Goal: Task Accomplishment & Management: Complete application form

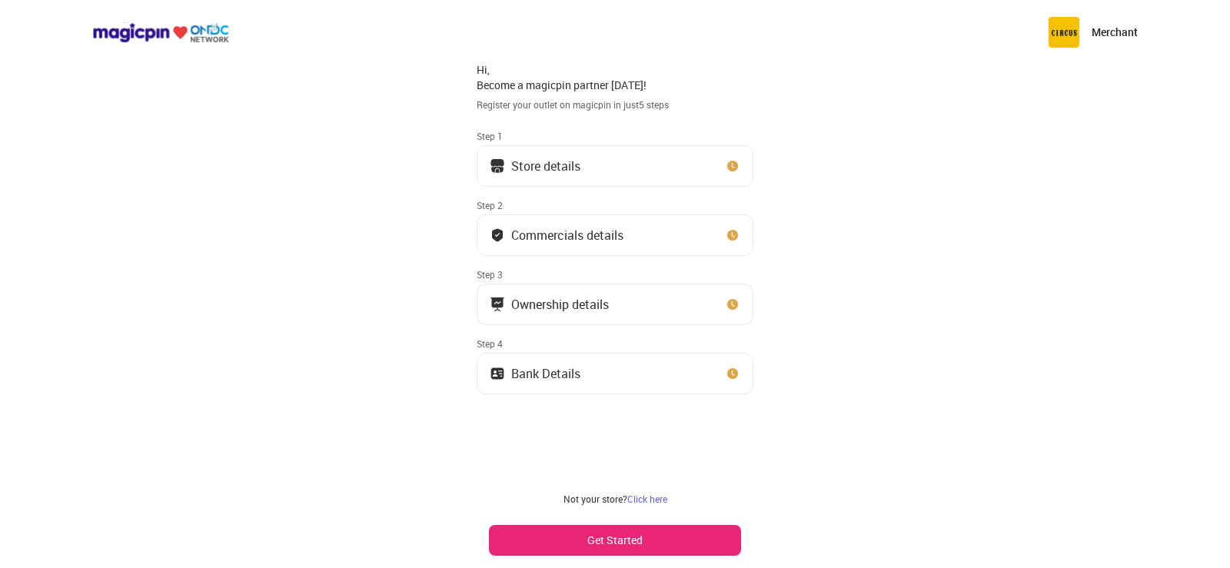
click at [608, 534] on button "Get Started" at bounding box center [615, 540] width 252 height 31
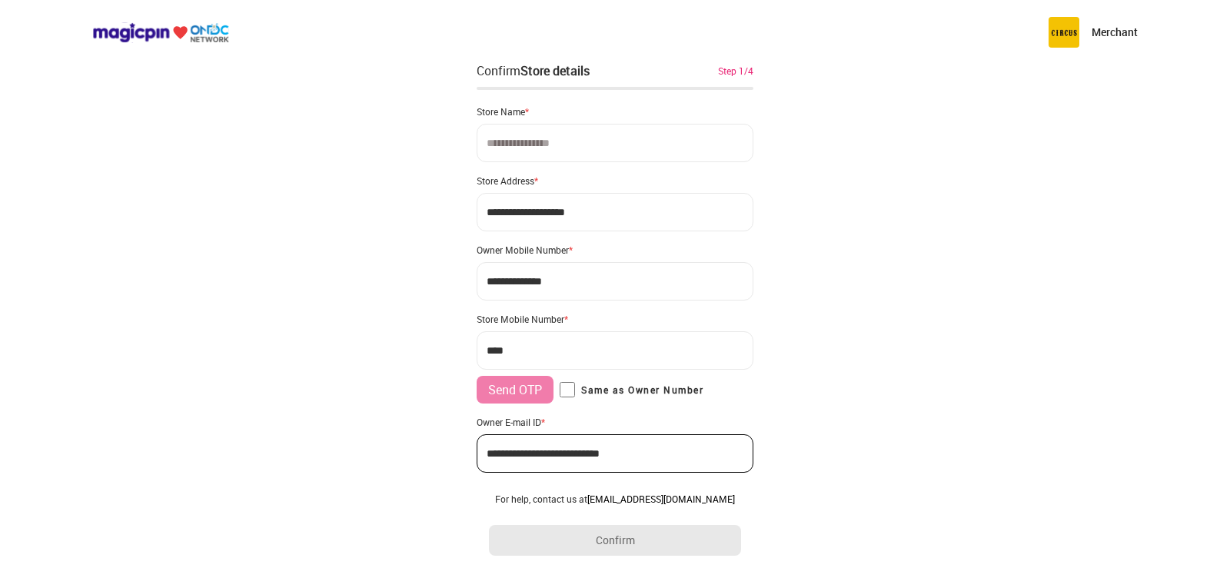
click at [553, 148] on input at bounding box center [615, 143] width 277 height 38
type input "**********"
click at [567, 223] on input "**********" at bounding box center [615, 212] width 277 height 38
drag, startPoint x: 601, startPoint y: 208, endPoint x: 488, endPoint y: 215, distance: 112.4
click at [488, 215] on input "**********" at bounding box center [615, 212] width 277 height 38
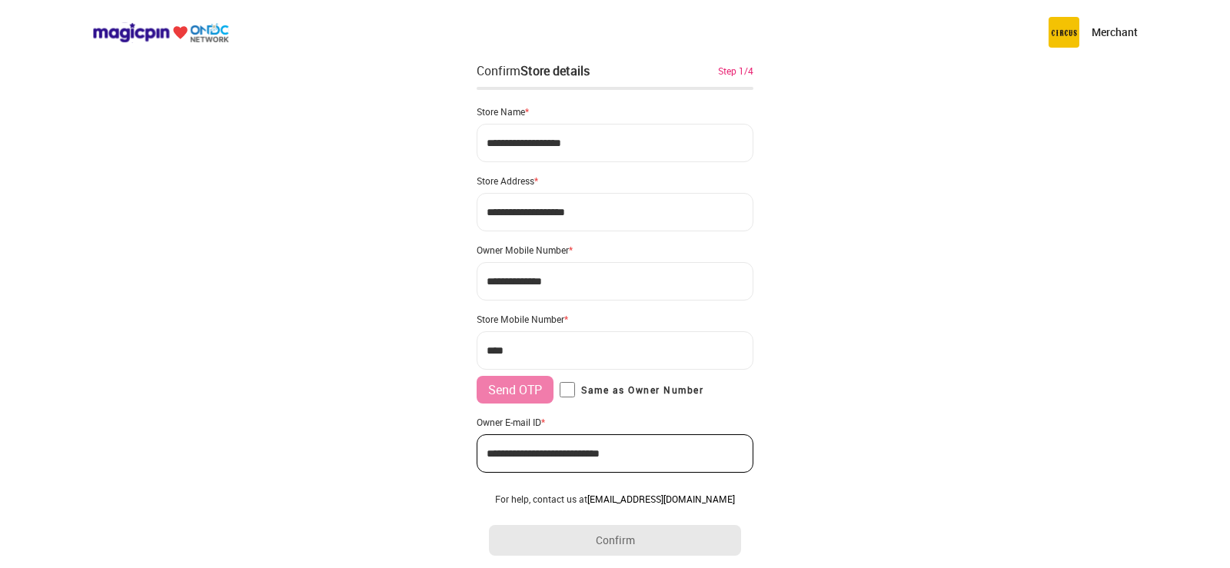
drag, startPoint x: 601, startPoint y: 215, endPoint x: 421, endPoint y: 219, distance: 180.0
click at [428, 218] on div "**********" at bounding box center [615, 305] width 1230 height 611
type input "**********"
click at [529, 348] on input "***" at bounding box center [615, 350] width 277 height 38
type input "**********"
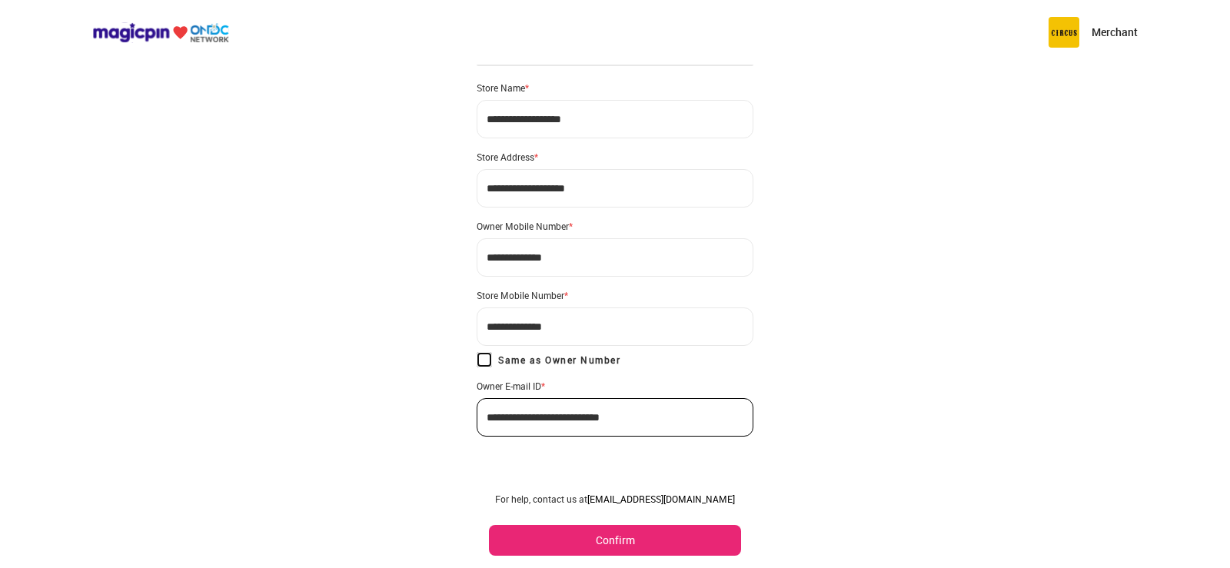
scroll to position [31, 0]
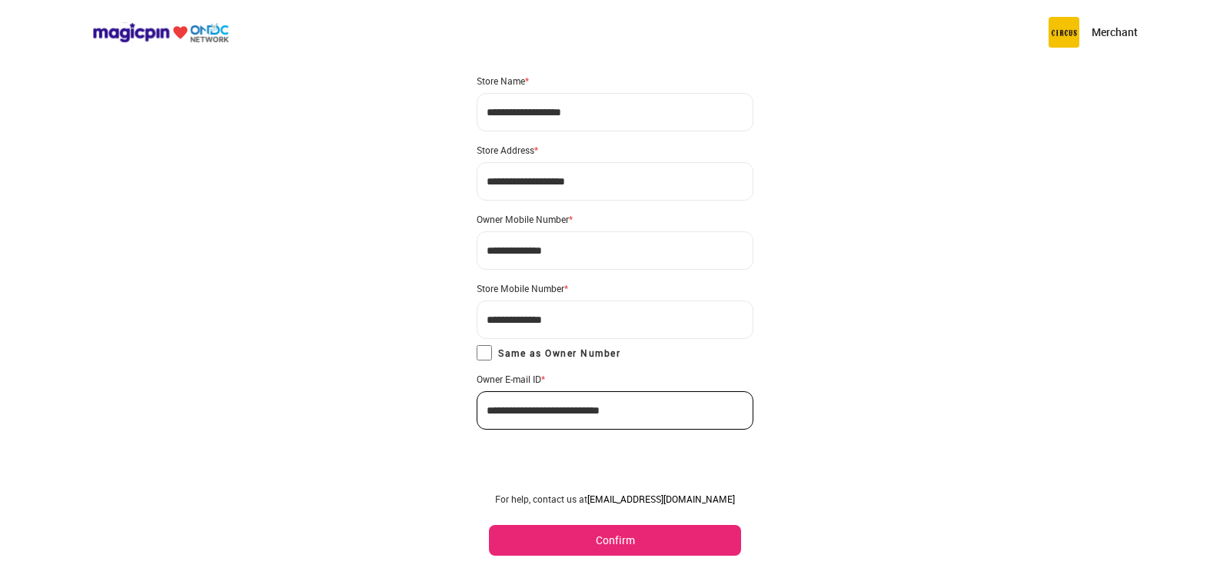
click at [596, 529] on button "Confirm" at bounding box center [615, 540] width 252 height 31
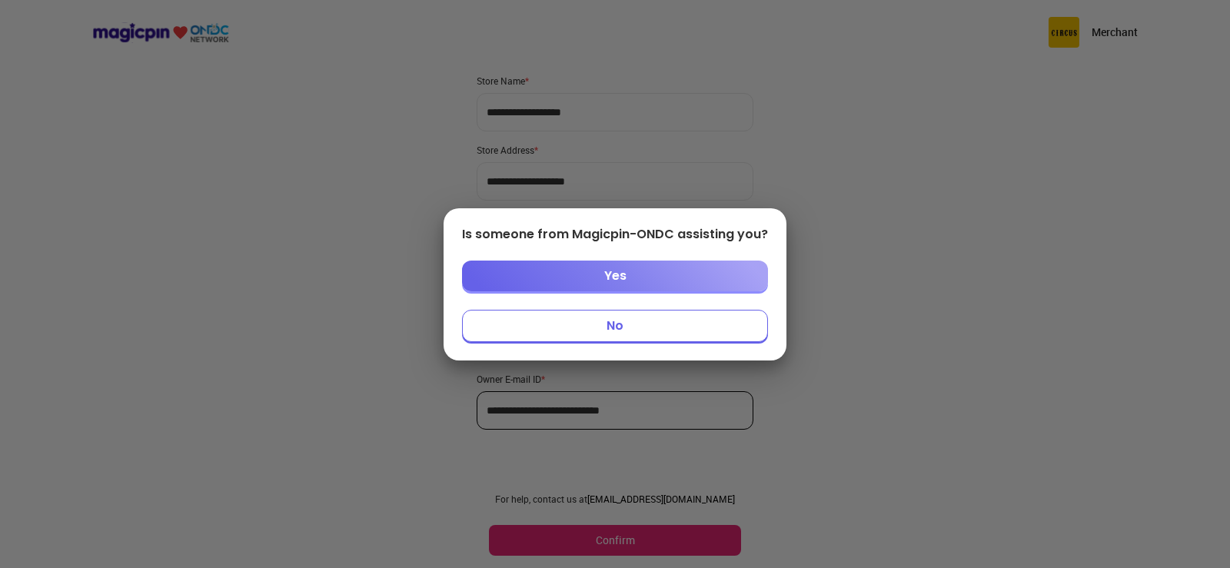
click at [623, 278] on button "Yes" at bounding box center [615, 276] width 306 height 31
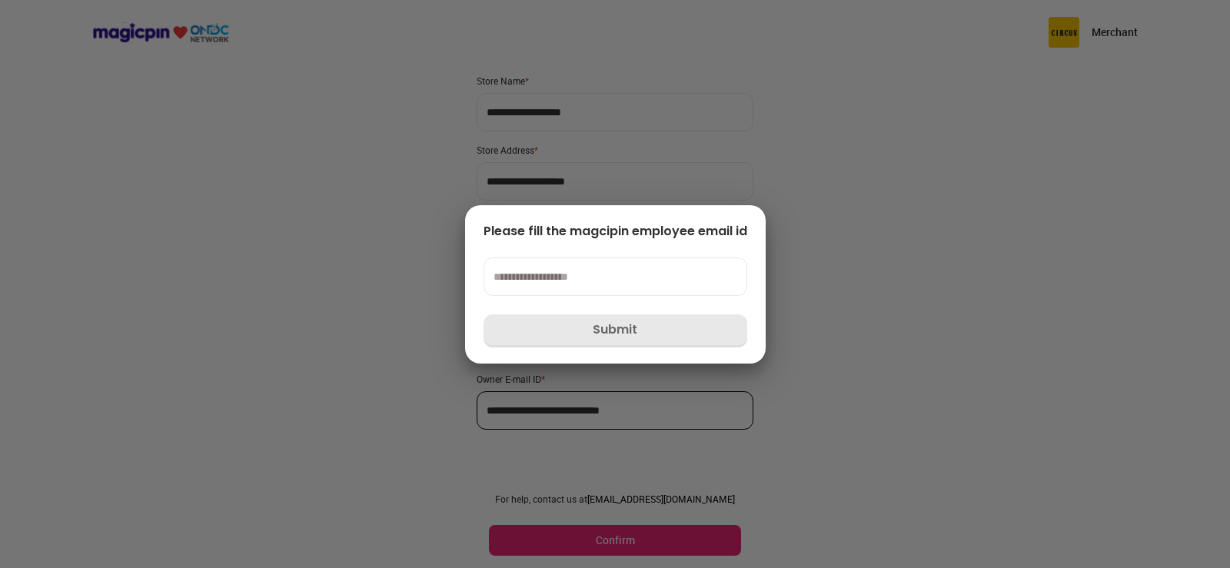
click at [565, 288] on input at bounding box center [616, 277] width 264 height 38
paste input "**********"
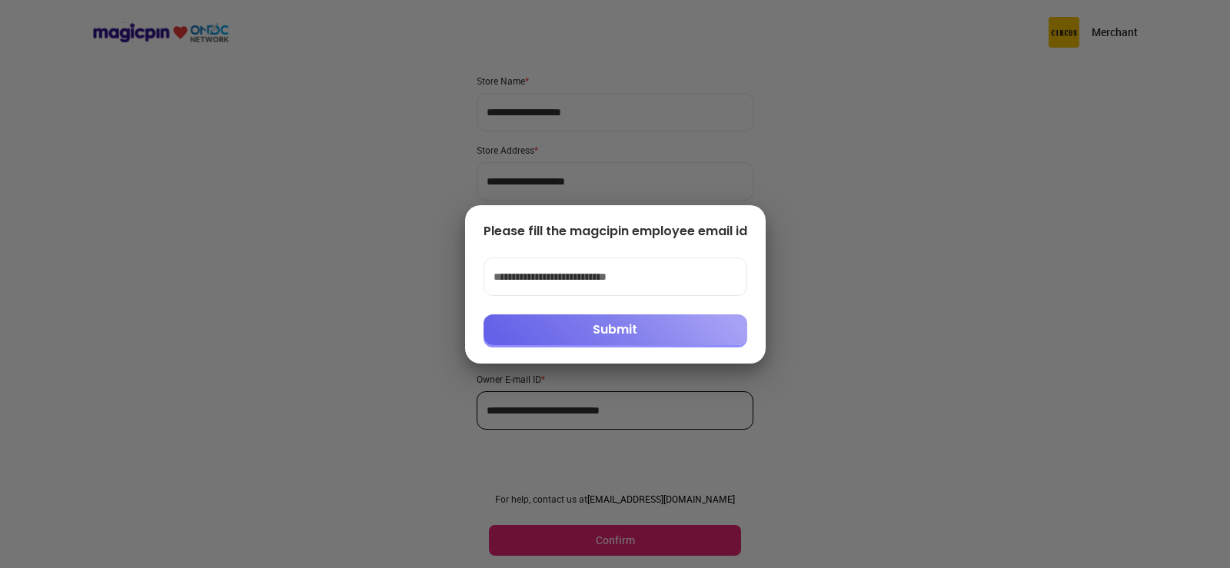
type input "**********"
click at [616, 322] on button "Submit" at bounding box center [616, 329] width 264 height 31
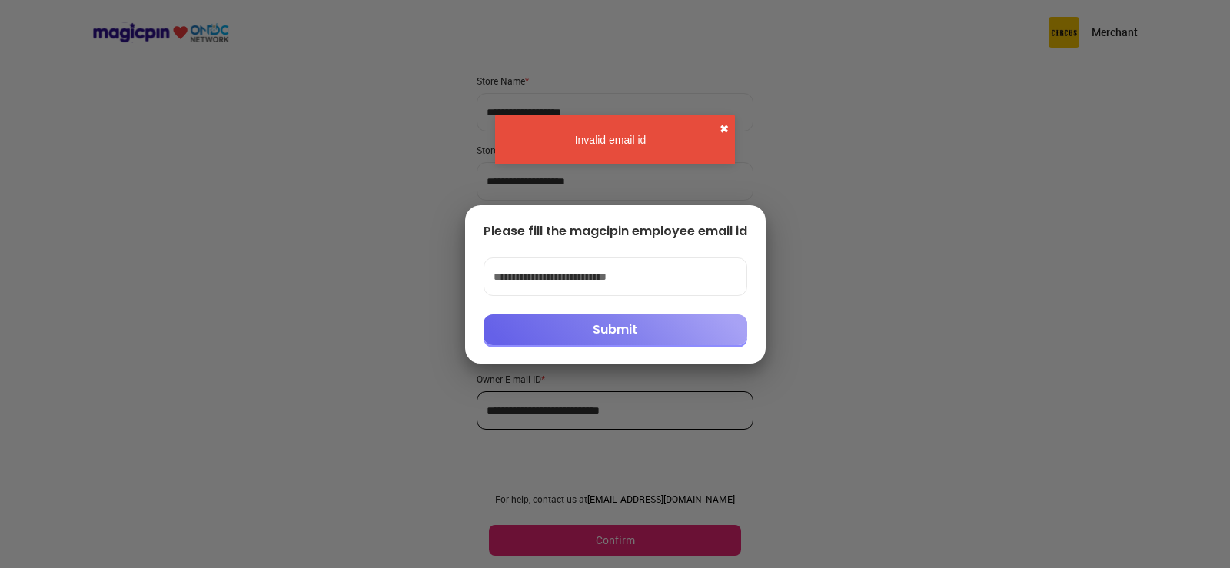
click at [721, 131] on button "✖" at bounding box center [724, 128] width 9 height 15
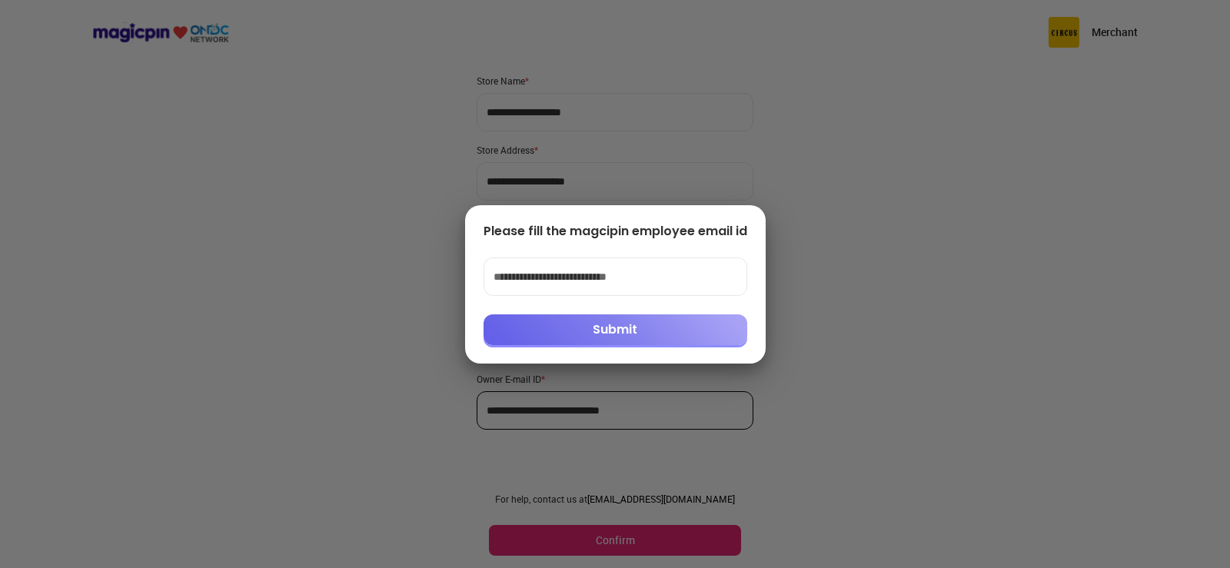
drag, startPoint x: 650, startPoint y: 276, endPoint x: 468, endPoint y: 284, distance: 181.6
click at [468, 284] on div "**********" at bounding box center [615, 284] width 301 height 158
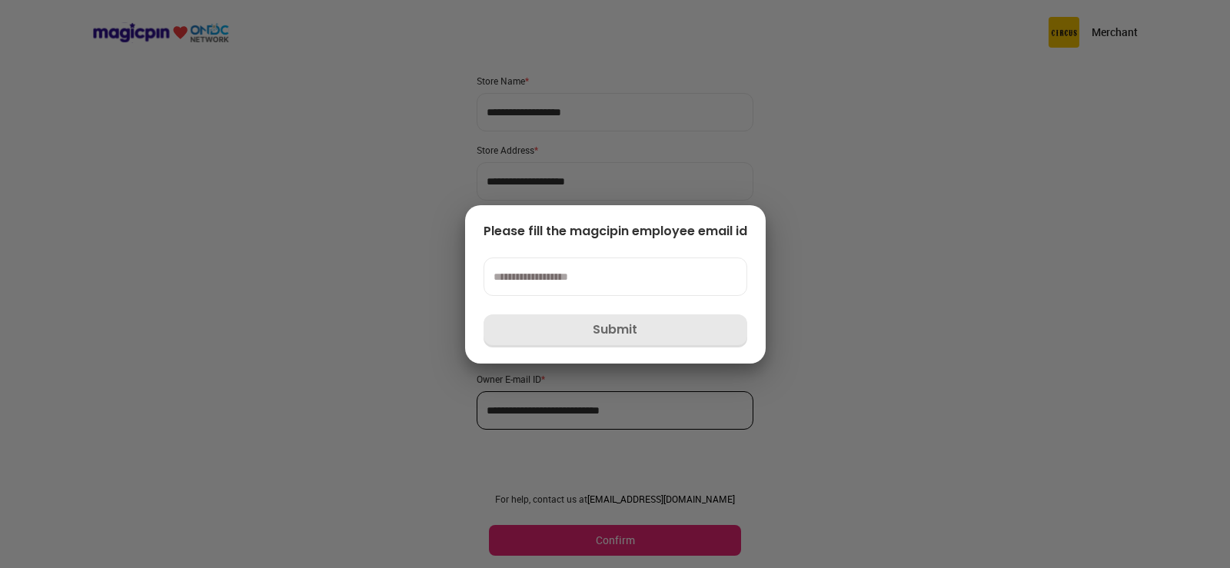
click at [577, 275] on input at bounding box center [616, 277] width 264 height 38
paste input "**********"
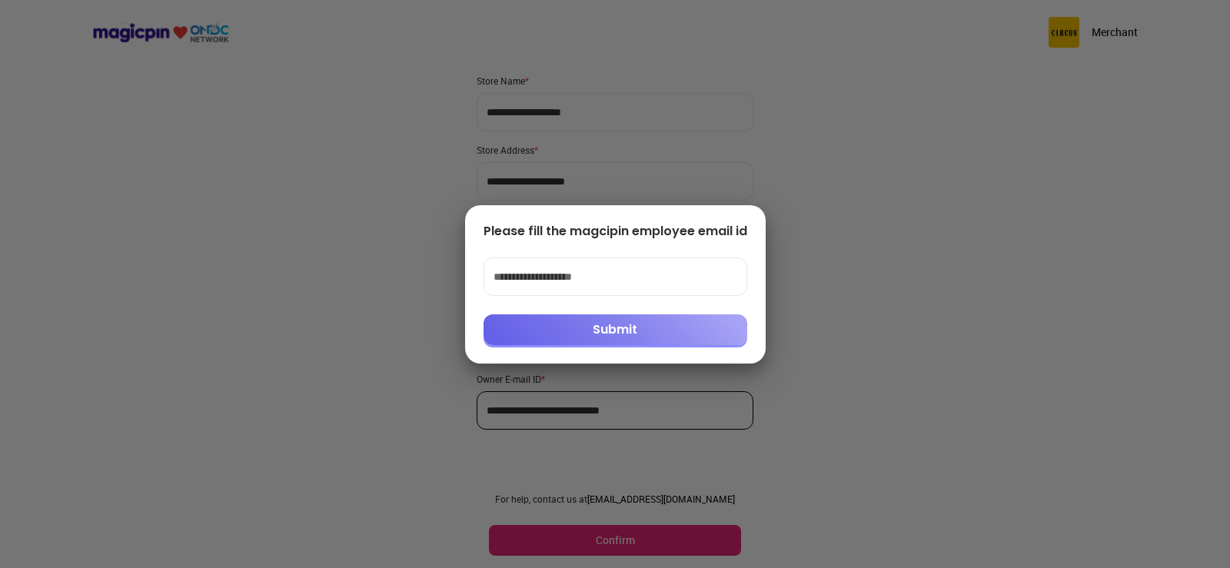
type input "**********"
click at [611, 325] on button "Submit" at bounding box center [616, 329] width 264 height 31
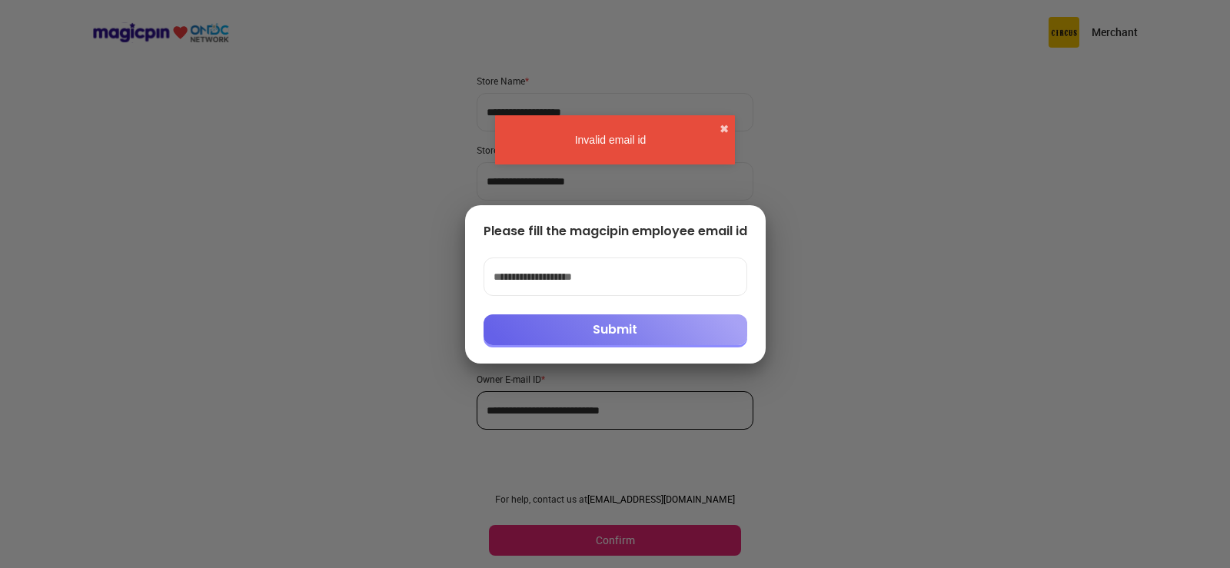
drag, startPoint x: 607, startPoint y: 277, endPoint x: 431, endPoint y: 290, distance: 175.8
click at [361, 281] on div "**********" at bounding box center [615, 284] width 1230 height 568
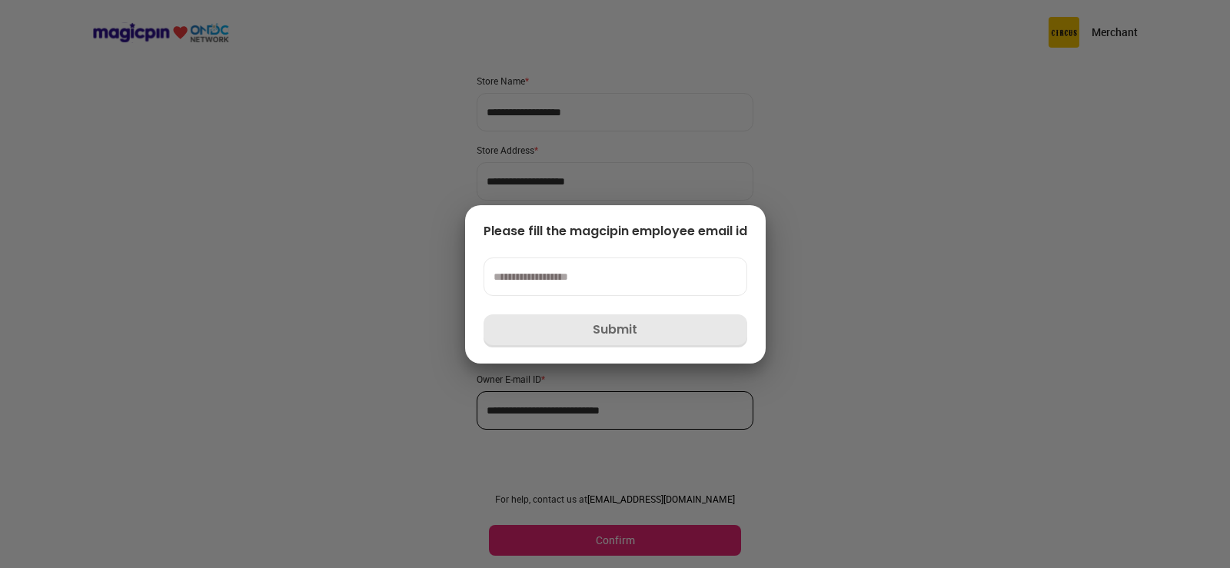
click at [577, 275] on input at bounding box center [616, 277] width 264 height 38
paste input "**********"
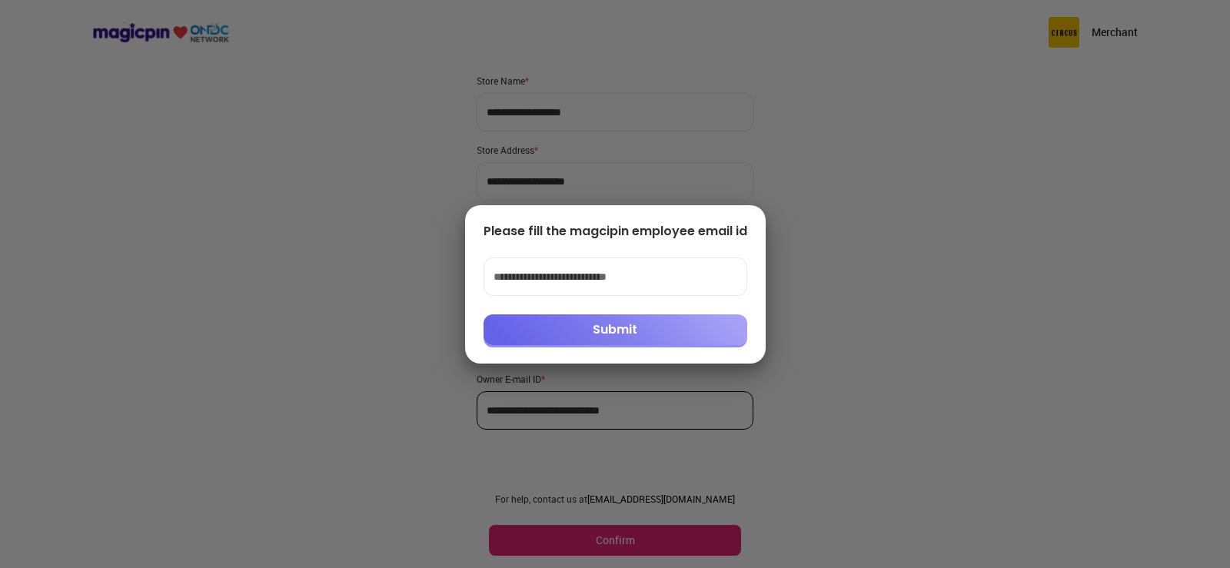
type input "**********"
click at [638, 337] on button "Submit" at bounding box center [616, 329] width 264 height 31
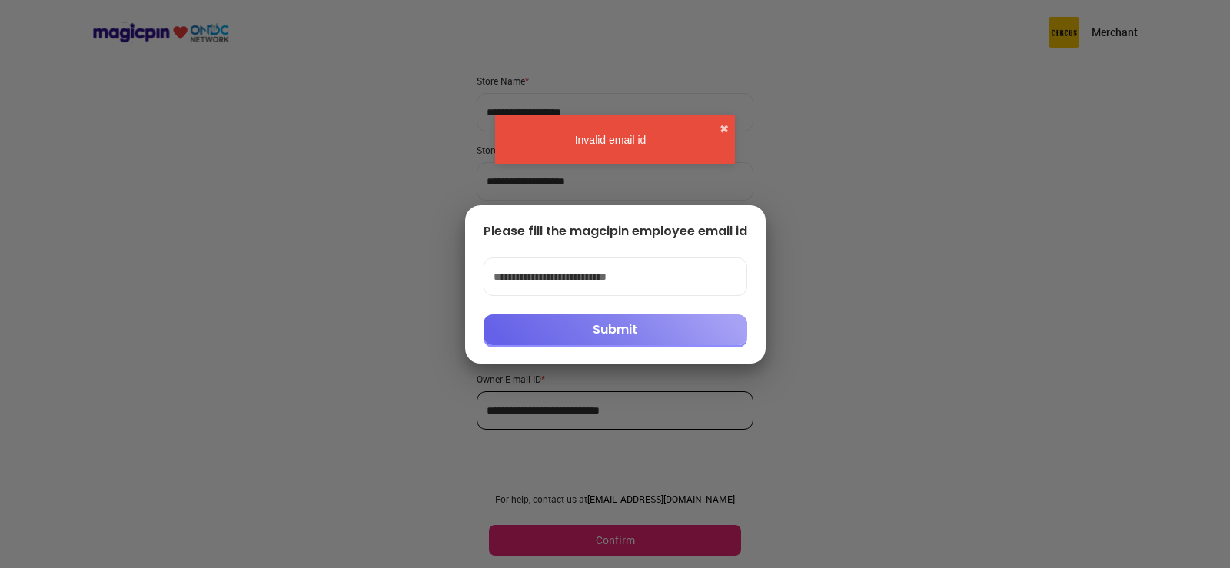
click at [823, 303] on div at bounding box center [615, 284] width 1230 height 568
drag, startPoint x: 872, startPoint y: 256, endPoint x: 840, endPoint y: 191, distance: 72.2
click at [875, 251] on div at bounding box center [615, 284] width 1230 height 568
click at [722, 130] on button "✖" at bounding box center [724, 128] width 9 height 15
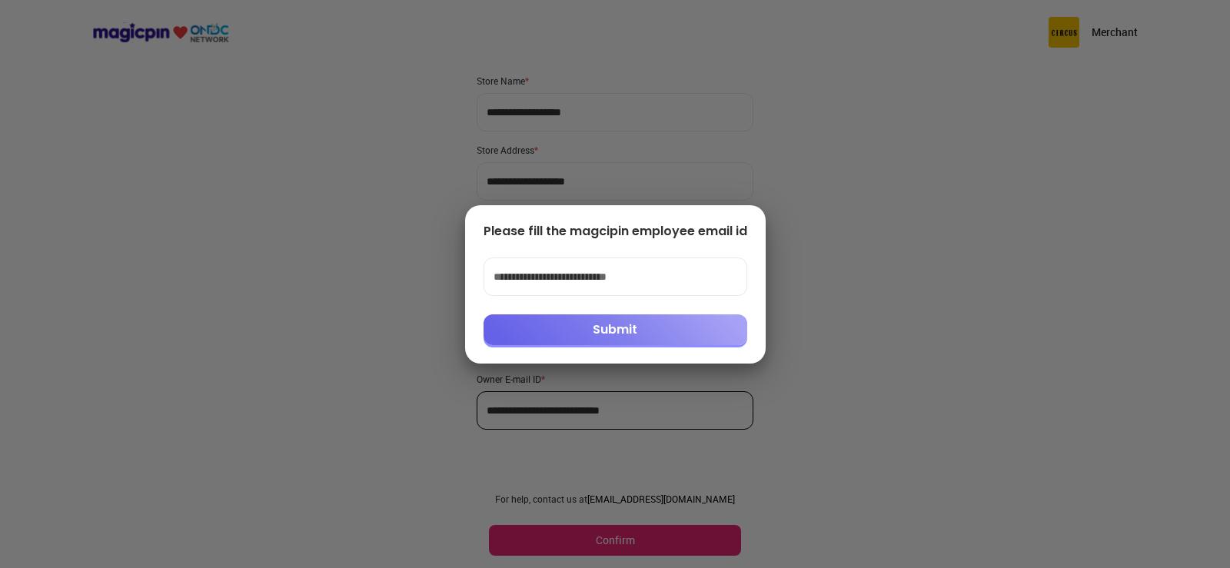
click at [854, 156] on div at bounding box center [615, 284] width 1230 height 568
click at [855, 158] on div at bounding box center [615, 284] width 1230 height 568
click at [584, 527] on div at bounding box center [615, 284] width 1230 height 568
click at [573, 530] on div at bounding box center [615, 284] width 1230 height 568
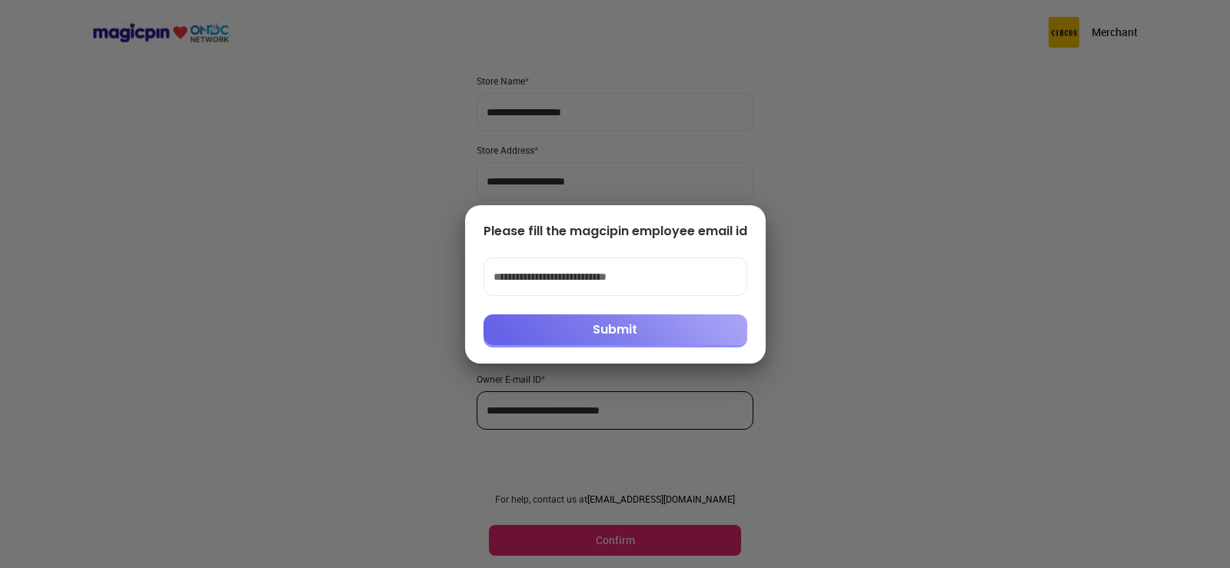
click at [573, 530] on div at bounding box center [615, 284] width 1230 height 568
drag, startPoint x: 654, startPoint y: 271, endPoint x: 420, endPoint y: 282, distance: 234.8
click at [420, 282] on div "**********" at bounding box center [615, 284] width 1230 height 568
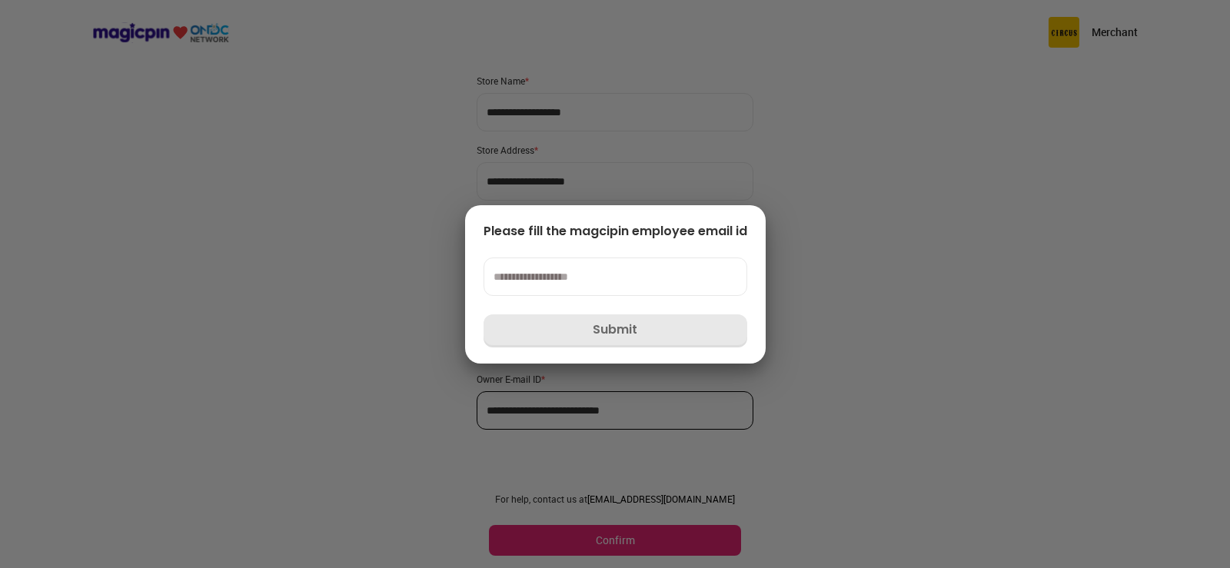
click at [588, 459] on div at bounding box center [615, 284] width 1230 height 568
drag, startPoint x: 589, startPoint y: 517, endPoint x: 564, endPoint y: 535, distance: 30.8
click at [572, 533] on div at bounding box center [615, 284] width 1230 height 568
click at [564, 535] on div at bounding box center [615, 284] width 1230 height 568
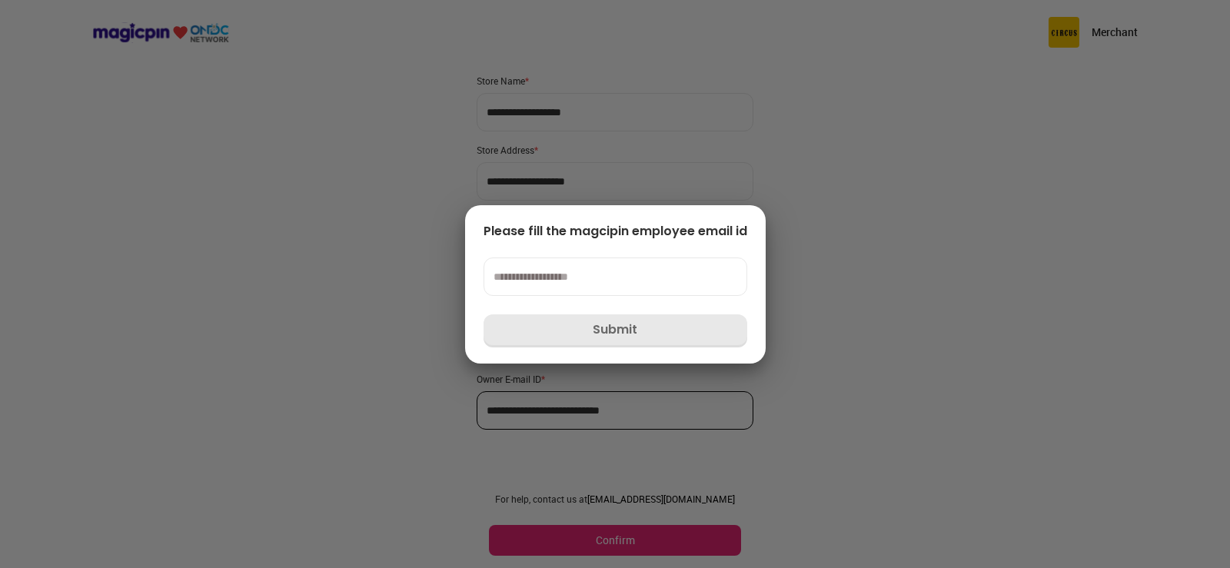
click at [326, 125] on div at bounding box center [615, 284] width 1230 height 568
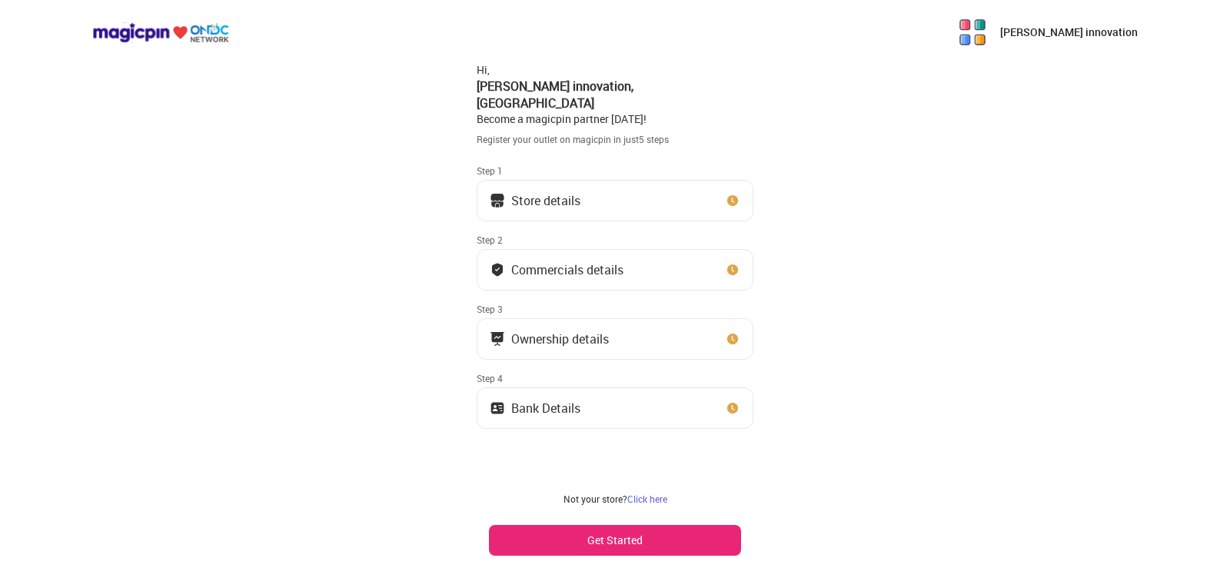
click at [572, 197] on div "Store details" at bounding box center [545, 201] width 69 height 8
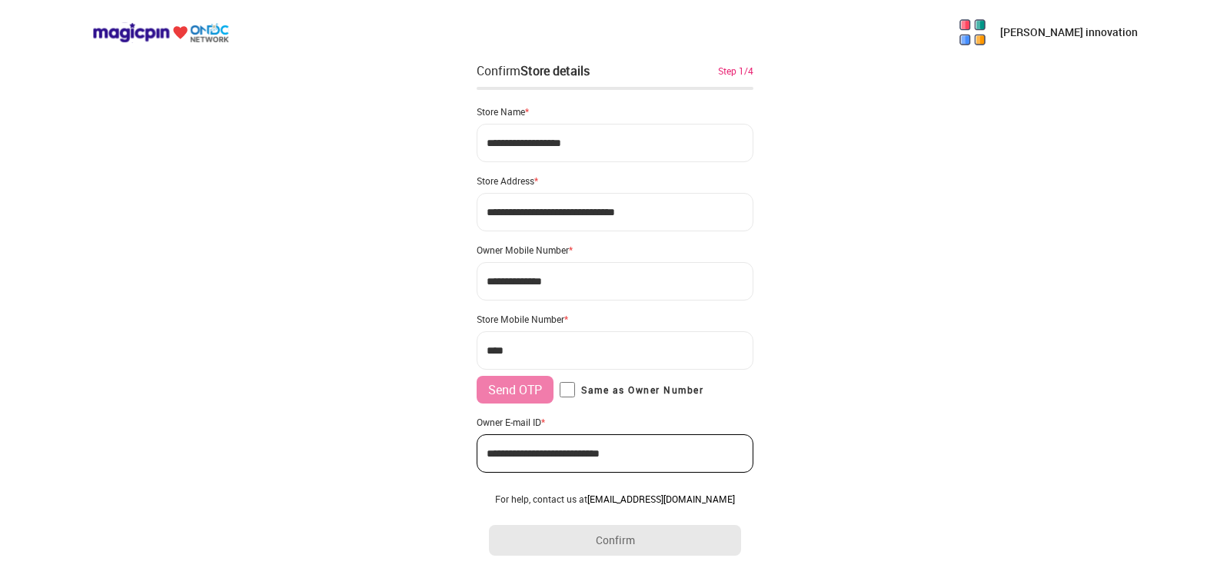
type input "**********"
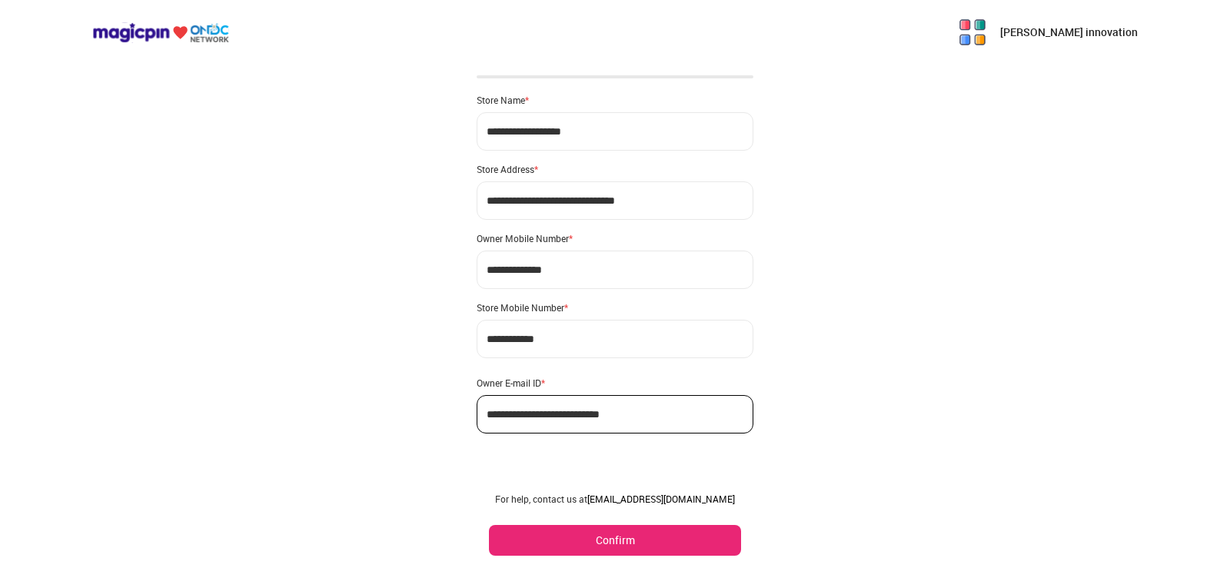
scroll to position [15, 0]
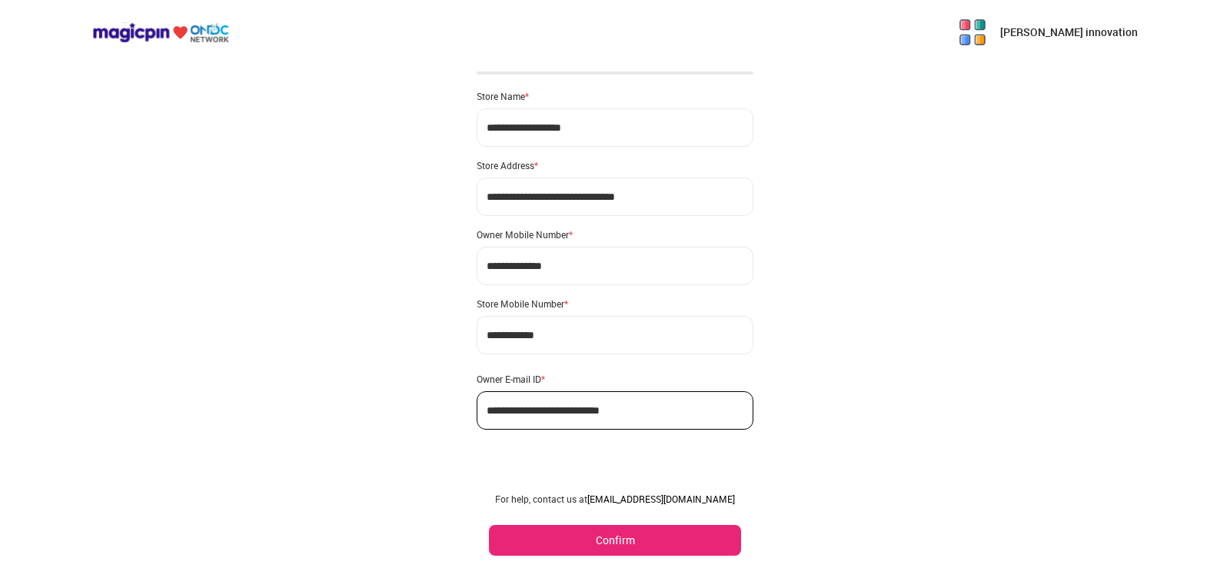
click at [614, 534] on button "Confirm" at bounding box center [615, 540] width 252 height 31
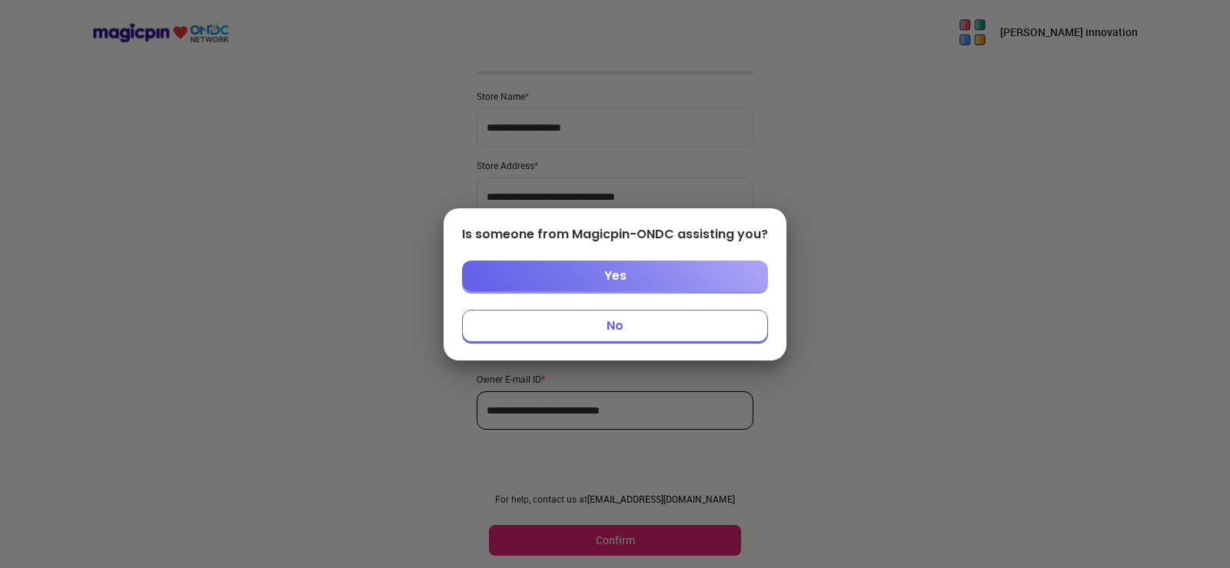
click at [604, 285] on button "Yes" at bounding box center [615, 276] width 306 height 31
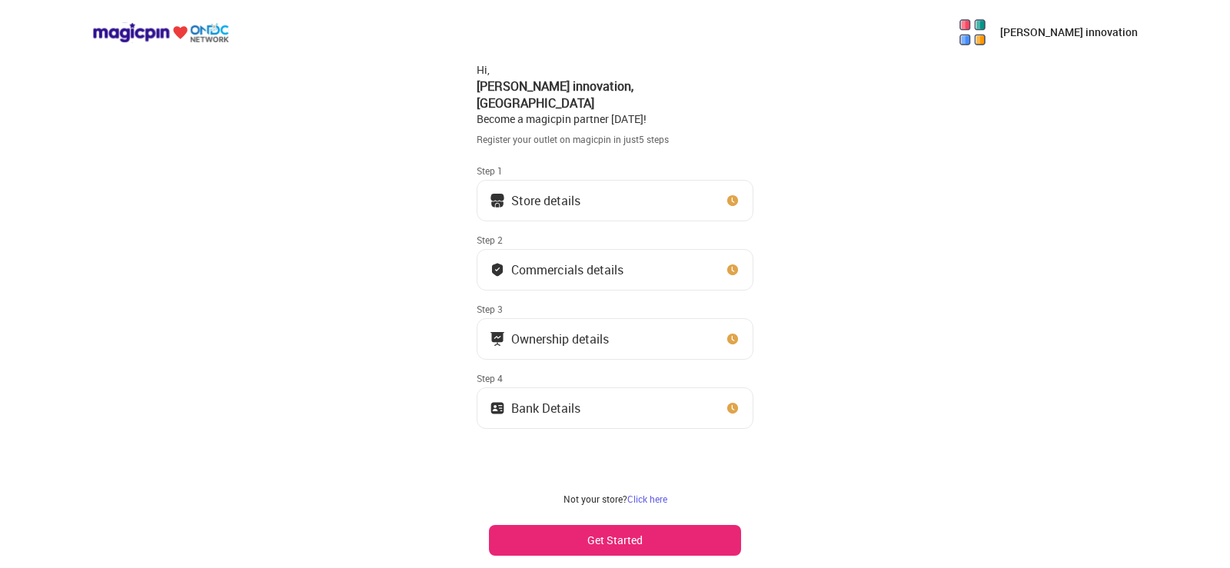
click at [583, 187] on button "Store details" at bounding box center [615, 201] width 277 height 42
click at [1055, 37] on p "[PERSON_NAME] innovation" at bounding box center [1069, 32] width 138 height 15
drag, startPoint x: 728, startPoint y: 84, endPoint x: 467, endPoint y: 84, distance: 261.4
click at [467, 84] on div "mahaveer innovation Hi, mahaveer innovation , Bangalore Central Mall Become a m…" at bounding box center [615, 284] width 1230 height 568
copy div "Hi, mahaveer innovation , Bangalore Central Mall"
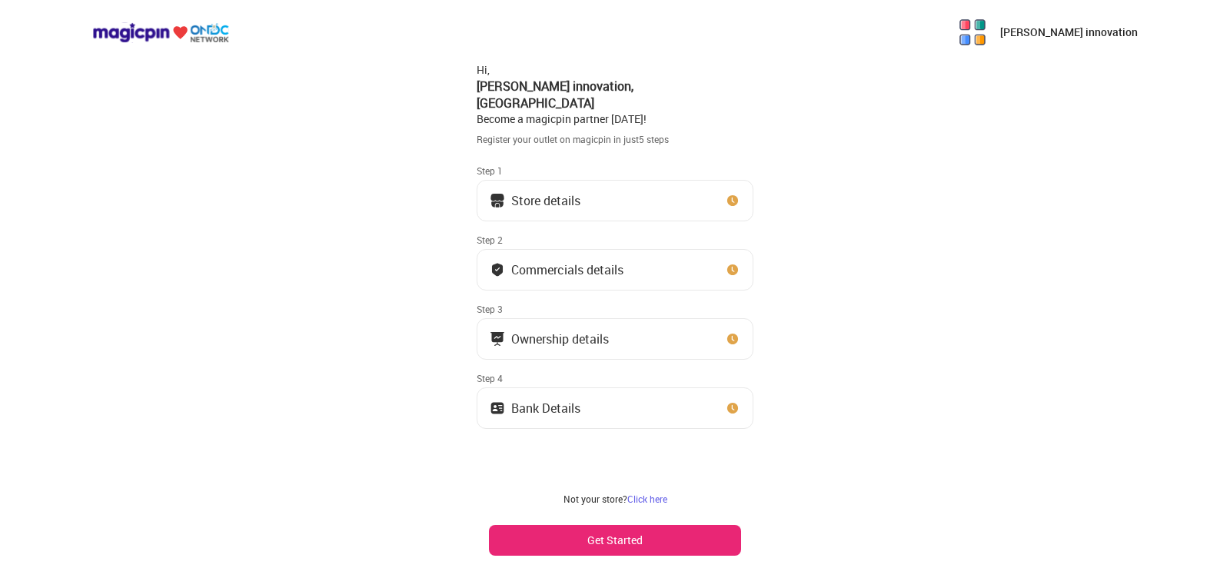
click at [604, 532] on button "Get Started" at bounding box center [615, 540] width 252 height 31
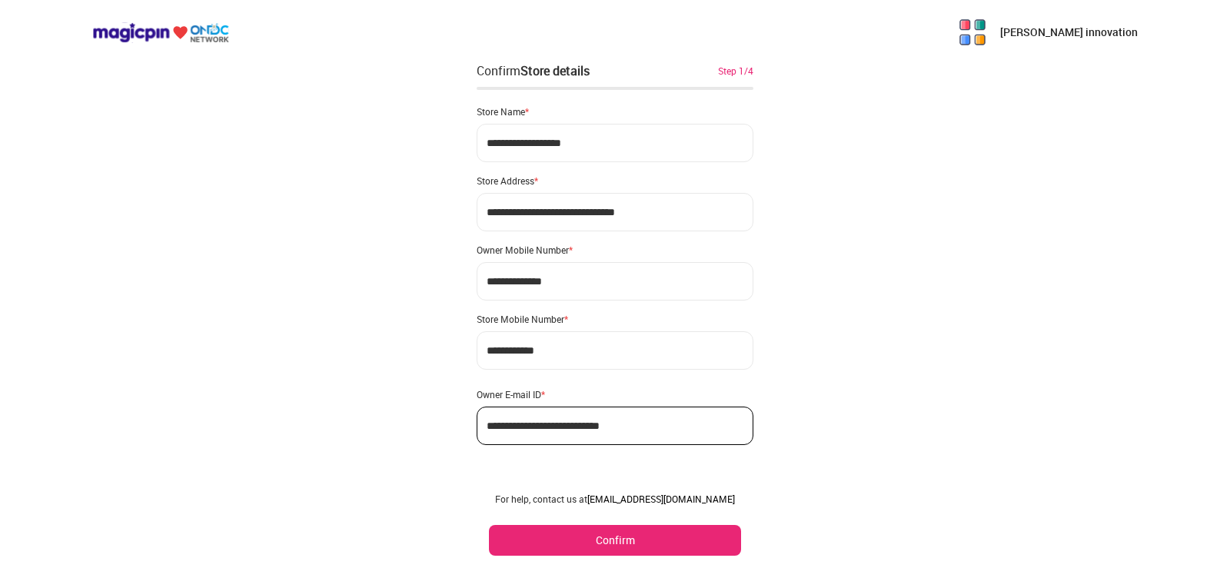
click at [637, 539] on button "Confirm" at bounding box center [615, 540] width 252 height 31
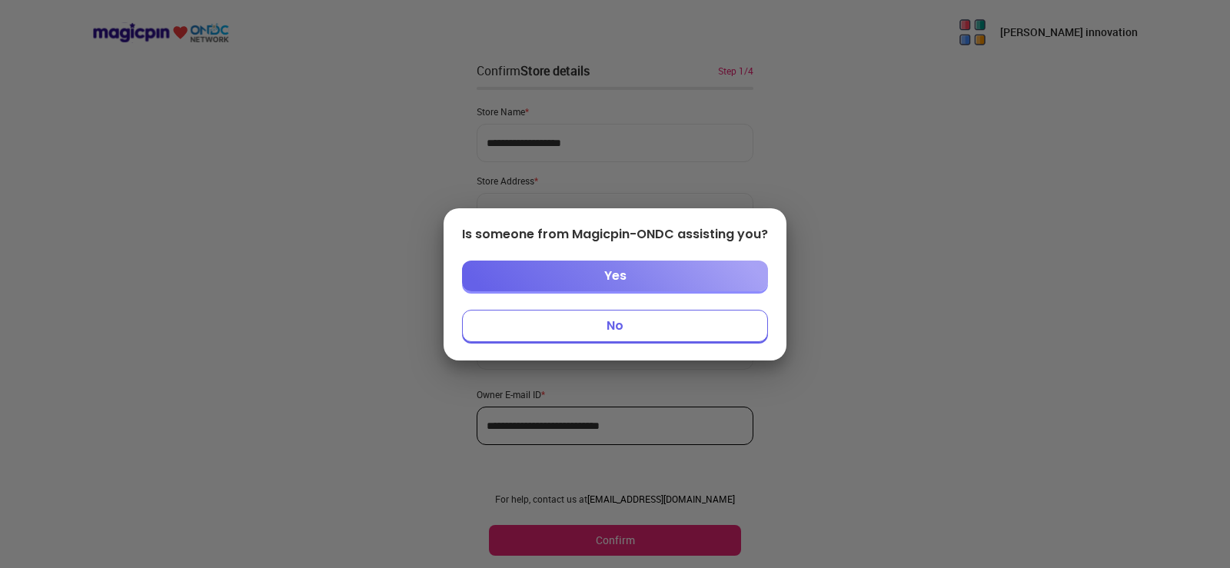
click at [605, 321] on button "No" at bounding box center [615, 326] width 306 height 32
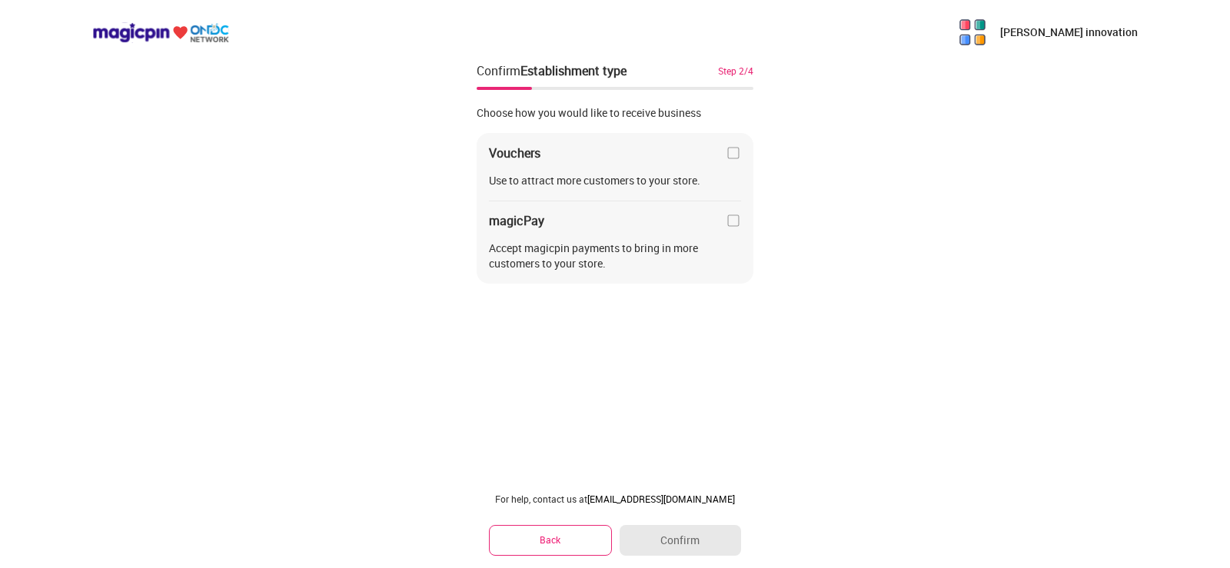
click at [736, 156] on img at bounding box center [733, 152] width 15 height 15
click at [731, 150] on img at bounding box center [733, 152] width 15 height 15
click at [733, 151] on img at bounding box center [733, 152] width 15 height 15
click at [736, 147] on img at bounding box center [733, 152] width 15 height 15
click at [734, 151] on img at bounding box center [733, 152] width 15 height 15
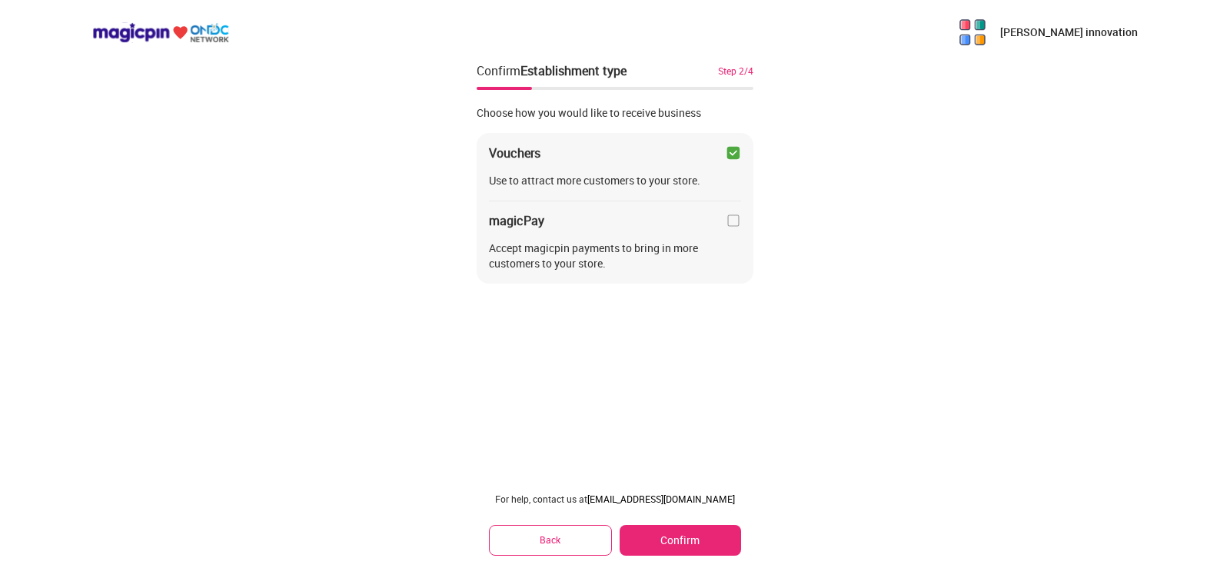
click at [677, 532] on button "Confirm" at bounding box center [680, 540] width 121 height 31
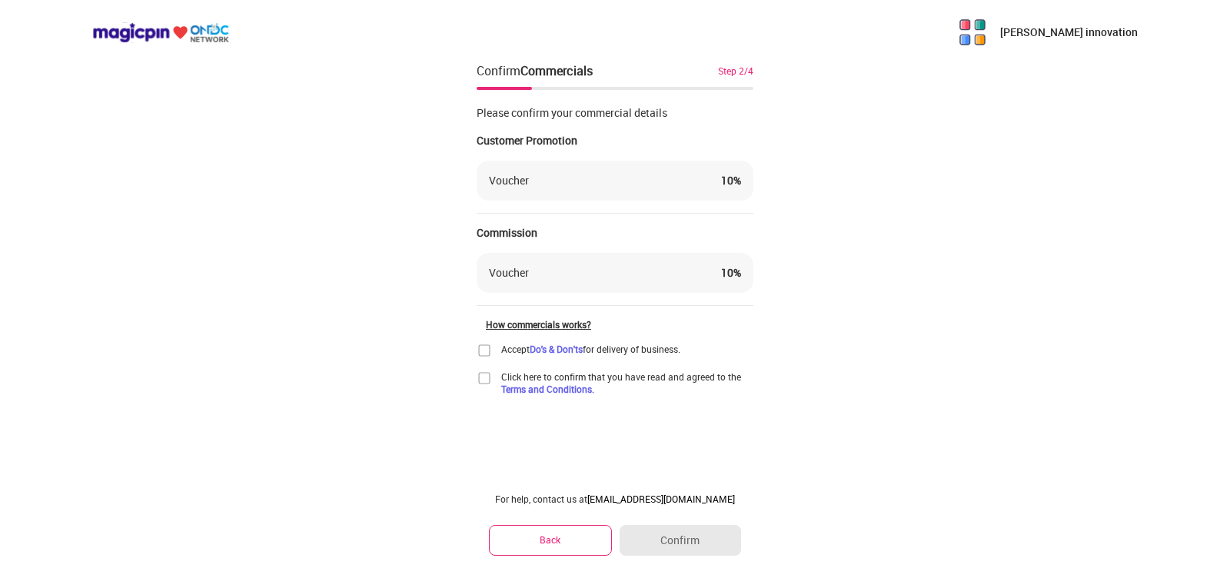
click at [587, 166] on div "Voucher 10 %" at bounding box center [615, 181] width 277 height 40
click at [590, 177] on div "Voucher 10 %" at bounding box center [615, 180] width 252 height 15
click at [479, 354] on img at bounding box center [484, 350] width 15 height 15
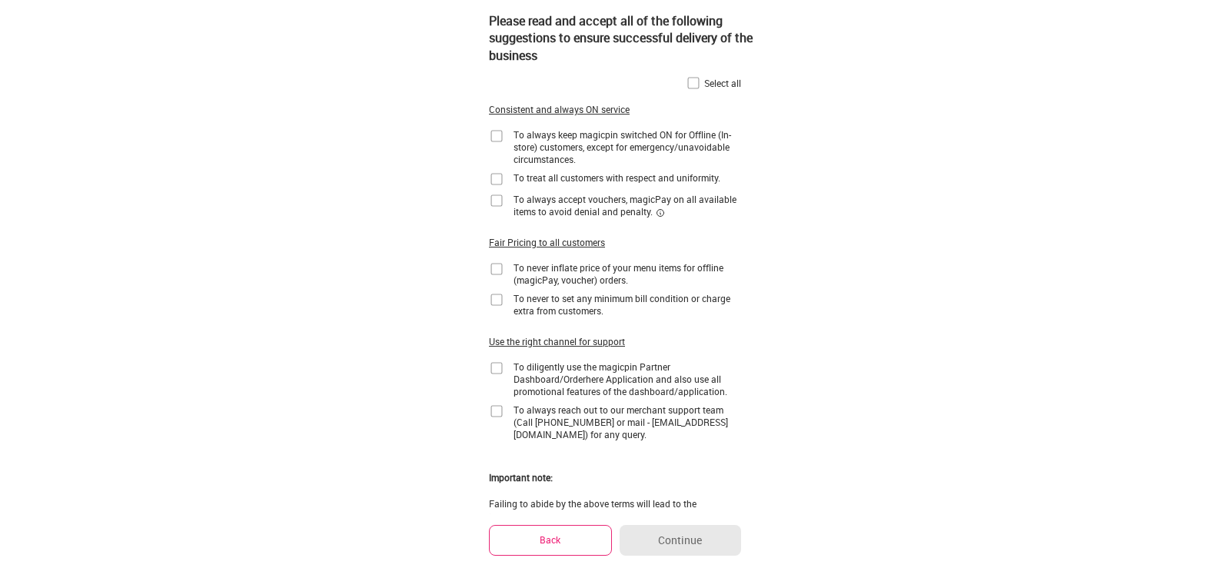
click at [494, 132] on img at bounding box center [496, 135] width 15 height 15
click at [699, 83] on img at bounding box center [693, 82] width 15 height 15
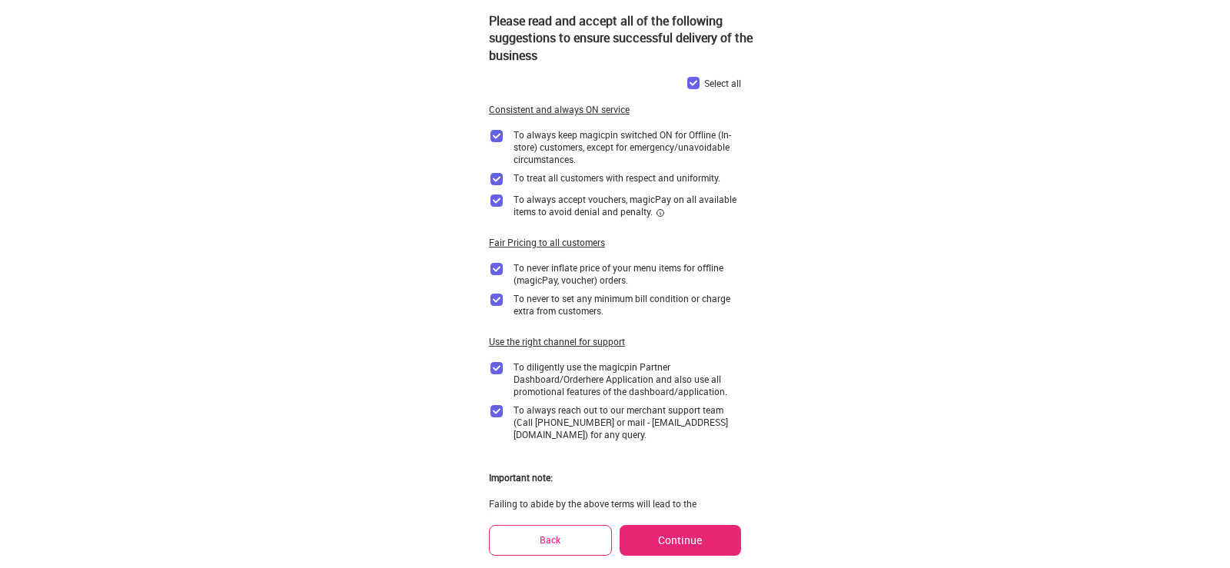
click at [704, 534] on button "Continue" at bounding box center [680, 540] width 121 height 31
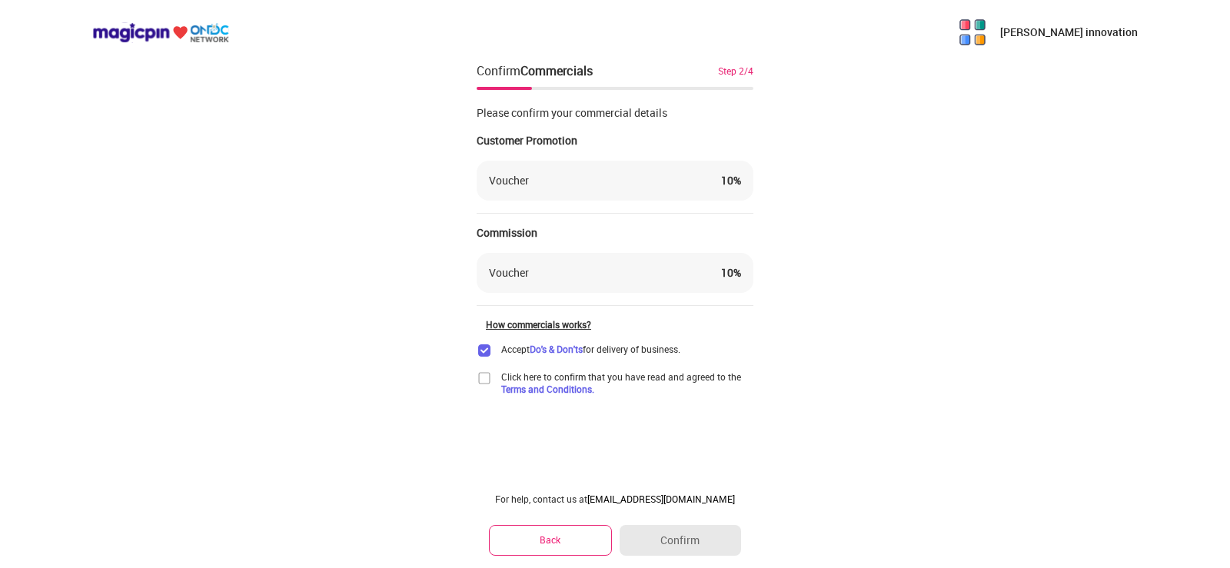
click at [482, 376] on img at bounding box center [484, 378] width 15 height 15
click at [695, 541] on button "Confirm" at bounding box center [680, 540] width 121 height 31
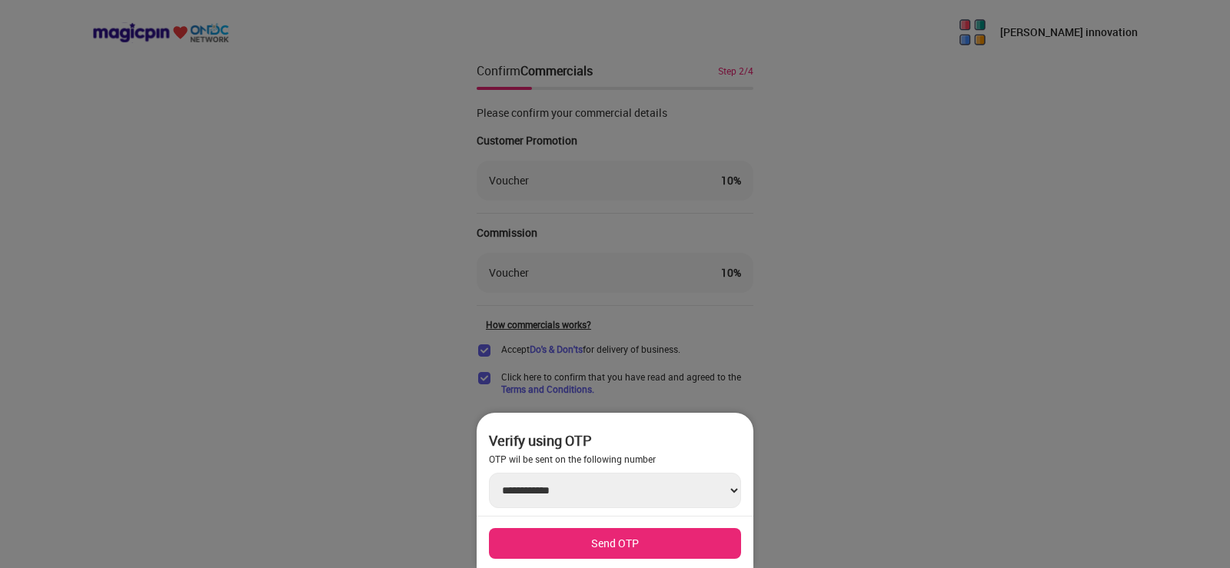
click at [668, 535] on button "Send OTP" at bounding box center [615, 543] width 252 height 31
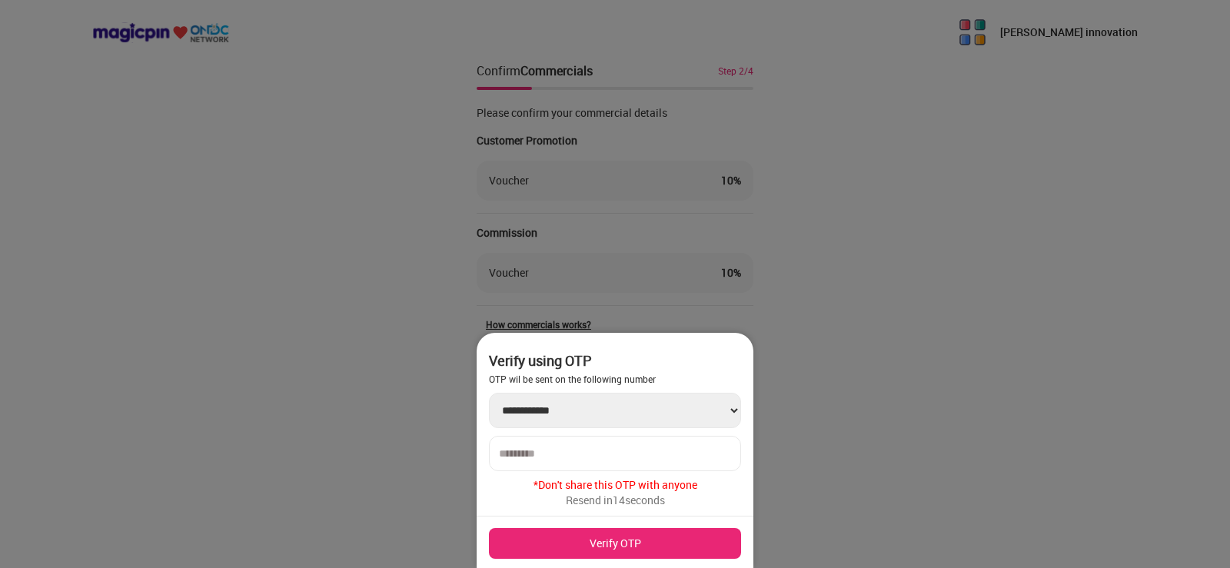
click at [627, 444] on div at bounding box center [615, 453] width 252 height 35
click at [634, 468] on div at bounding box center [615, 453] width 252 height 35
click at [638, 453] on input "number" at bounding box center [615, 454] width 232 height 12
type input "******"
click at [661, 547] on button "Verify OTP" at bounding box center [615, 543] width 252 height 31
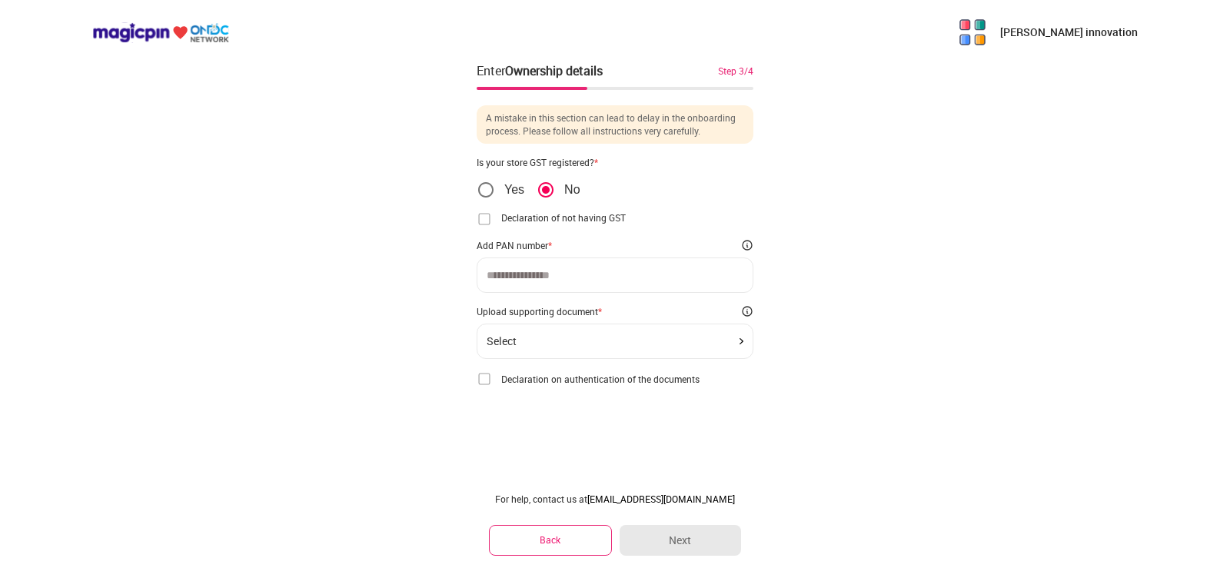
click at [487, 374] on img at bounding box center [484, 378] width 15 height 15
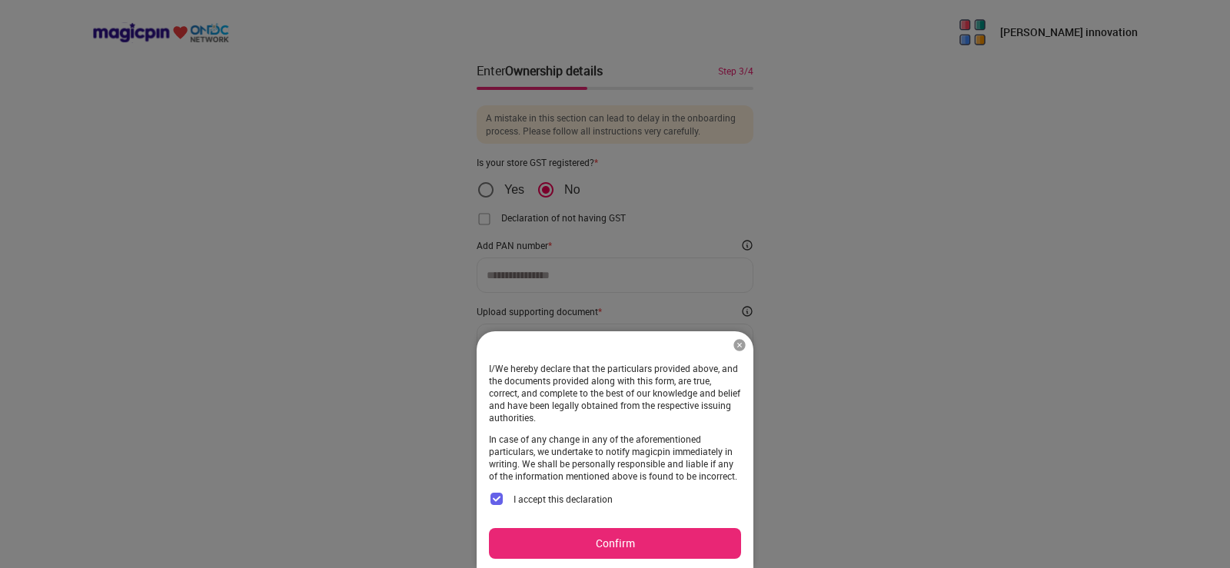
click at [619, 544] on button "Confirm" at bounding box center [615, 543] width 252 height 31
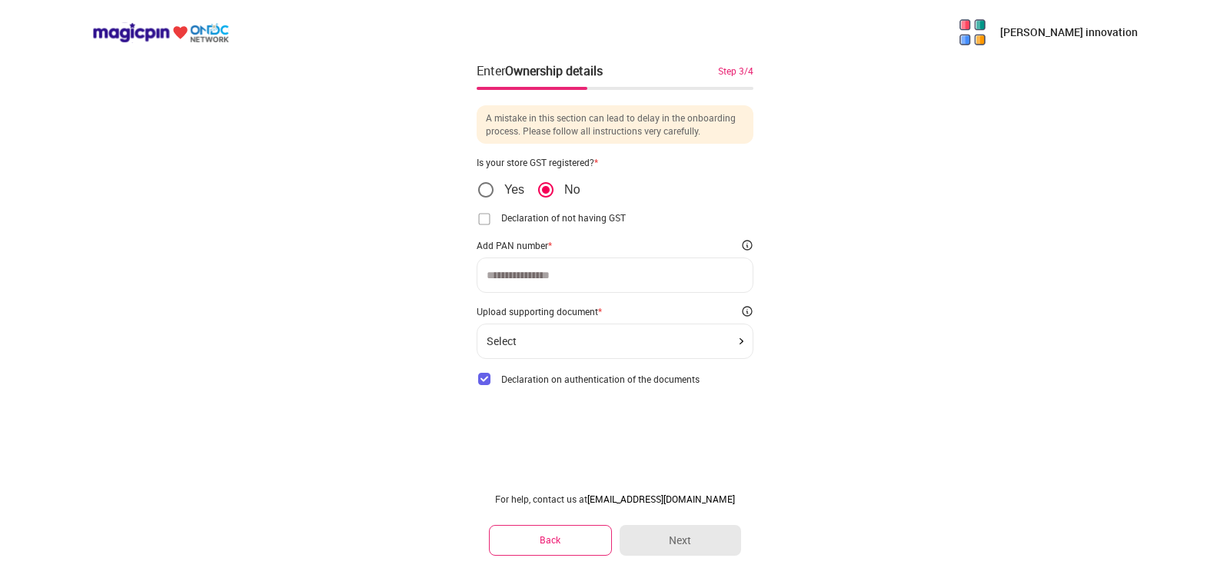
click at [478, 380] on img at bounding box center [484, 378] width 15 height 15
click at [485, 219] on img at bounding box center [484, 218] width 15 height 15
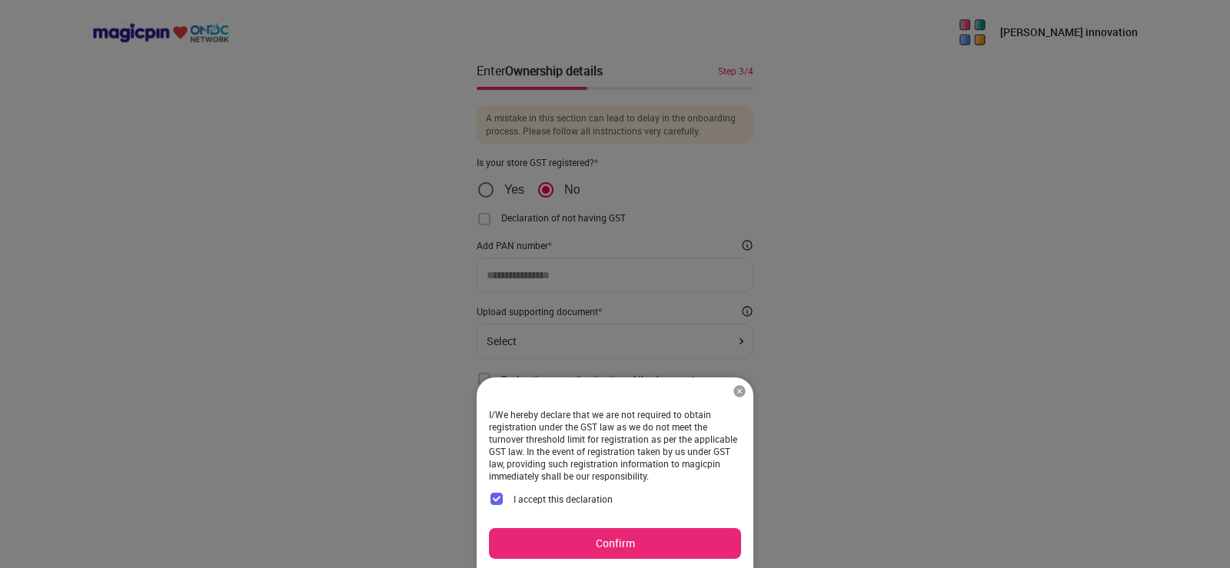
click at [618, 545] on button "Confirm" at bounding box center [615, 543] width 252 height 31
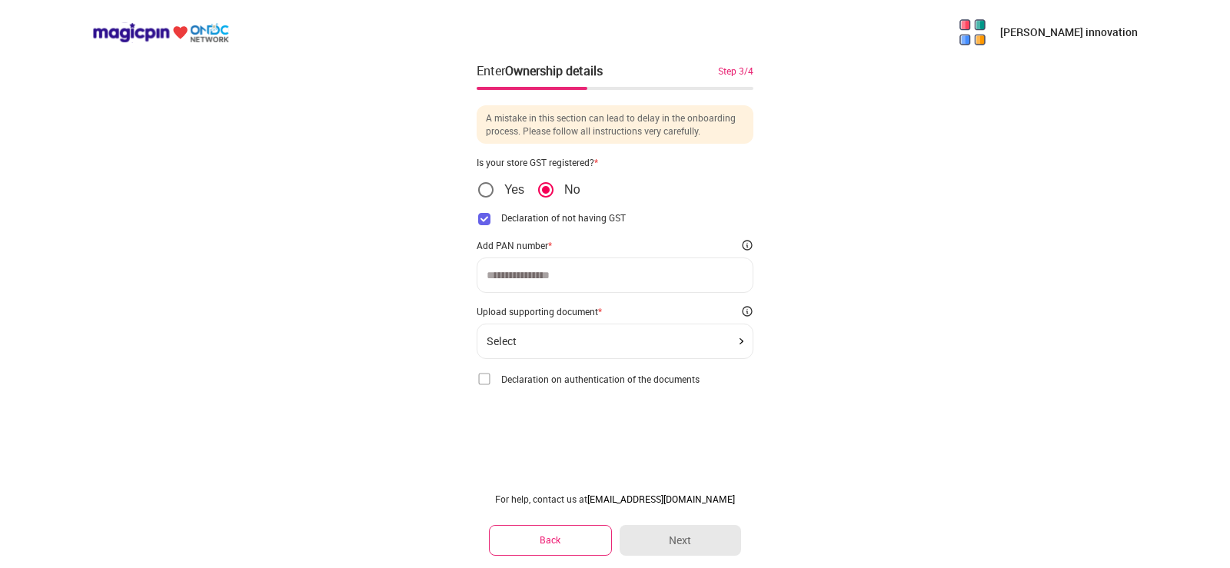
click at [512, 343] on div "Select" at bounding box center [502, 341] width 30 height 12
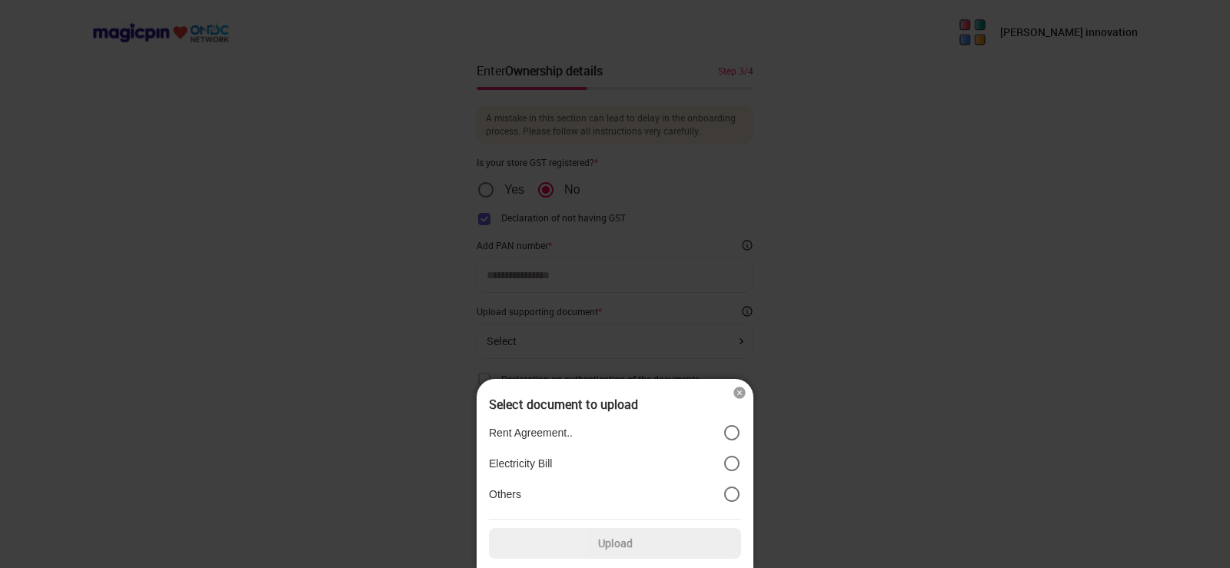
click at [534, 491] on label "Others" at bounding box center [615, 494] width 252 height 18
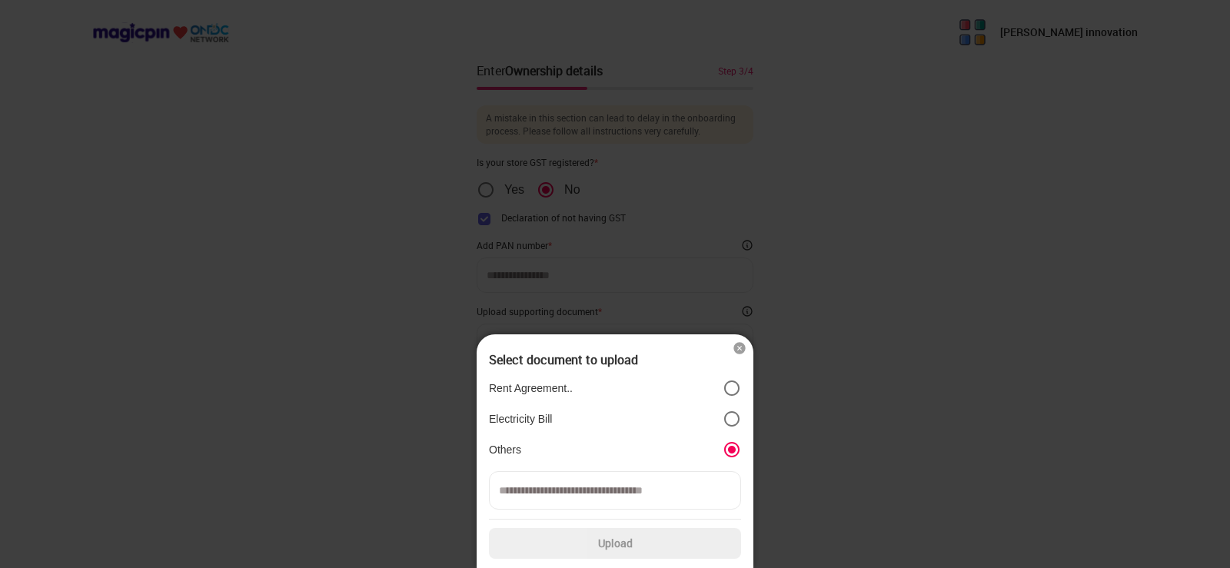
click at [742, 347] on img at bounding box center [739, 348] width 15 height 15
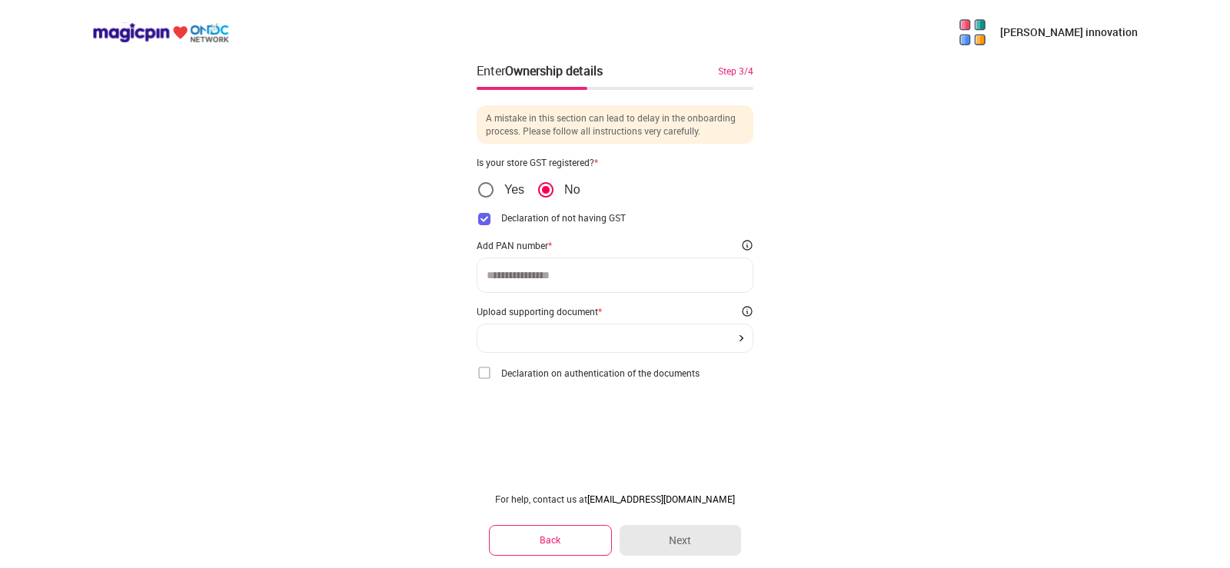
click at [514, 344] on div at bounding box center [615, 338] width 277 height 29
click at [741, 333] on div at bounding box center [615, 338] width 277 height 29
click at [737, 340] on div at bounding box center [615, 338] width 257 height 6
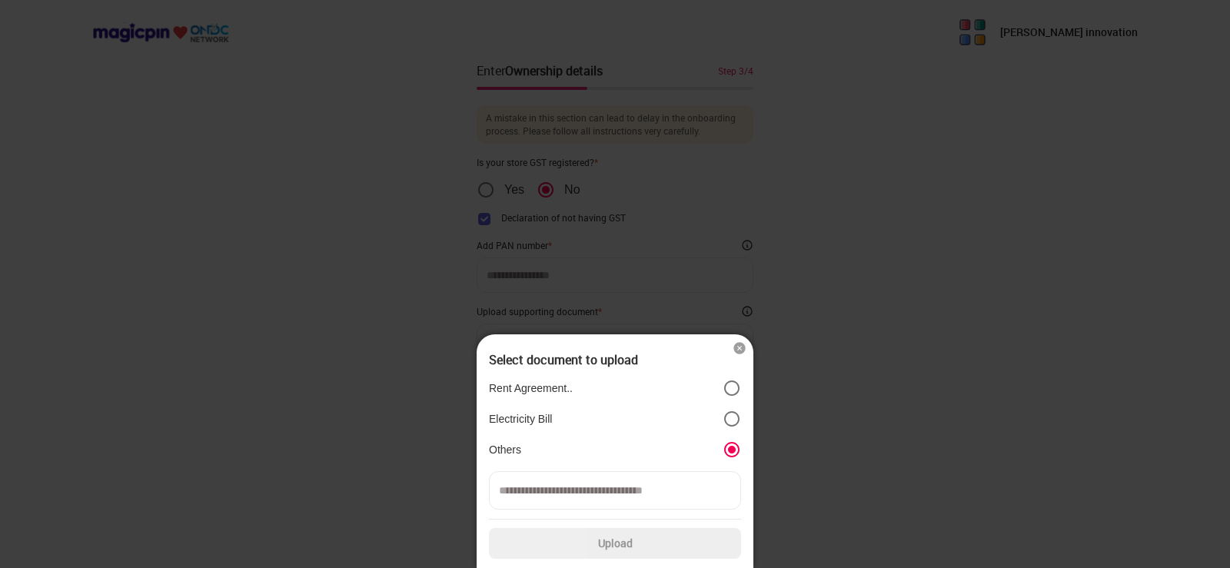
click at [738, 348] on img at bounding box center [739, 348] width 15 height 15
